Goal: Task Accomplishment & Management: Use online tool/utility

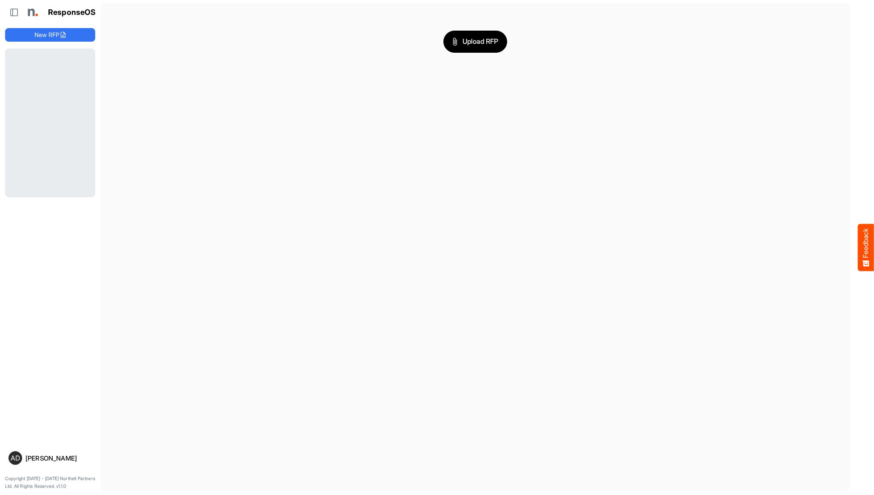
drag, startPoint x: 0, startPoint y: 0, endPoint x: 418, endPoint y: 97, distance: 429.5
click at [418, 97] on main "Upload RFP" at bounding box center [475, 247] width 750 height 488
